Goal: Task Accomplishment & Management: Manage account settings

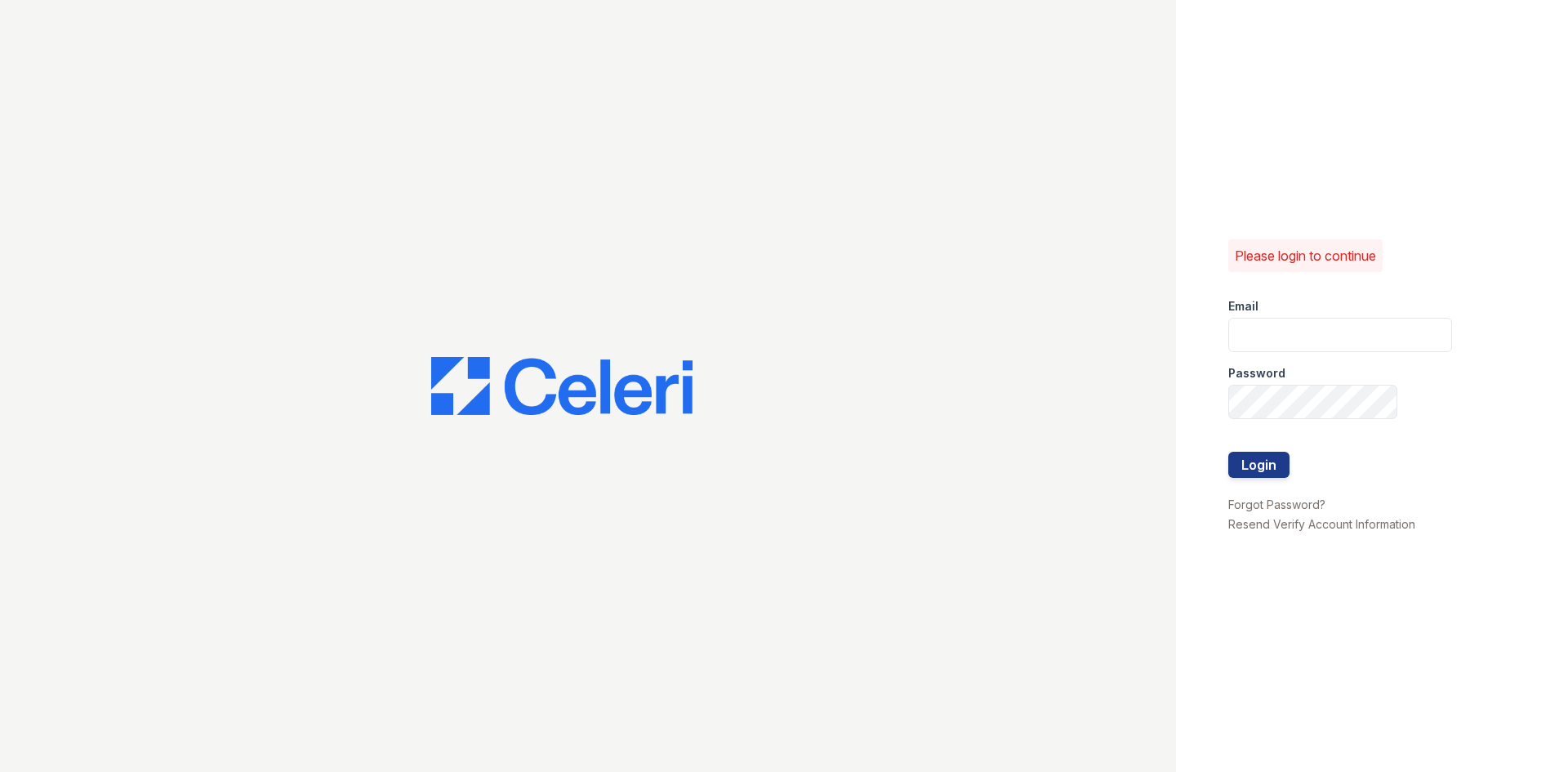
click at [1312, 319] on form "Email Password Login" at bounding box center [1340, 389] width 224 height 209
click at [1308, 328] on input "email" at bounding box center [1340, 335] width 224 height 34
type input "[DOMAIN_NAME][EMAIL_ADDRESS][DOMAIN_NAME]"
drag, startPoint x: 1321, startPoint y: 425, endPoint x: 1307, endPoint y: 434, distance: 16.6
click at [1321, 426] on div at bounding box center [1340, 435] width 224 height 32
